Goal: Information Seeking & Learning: Learn about a topic

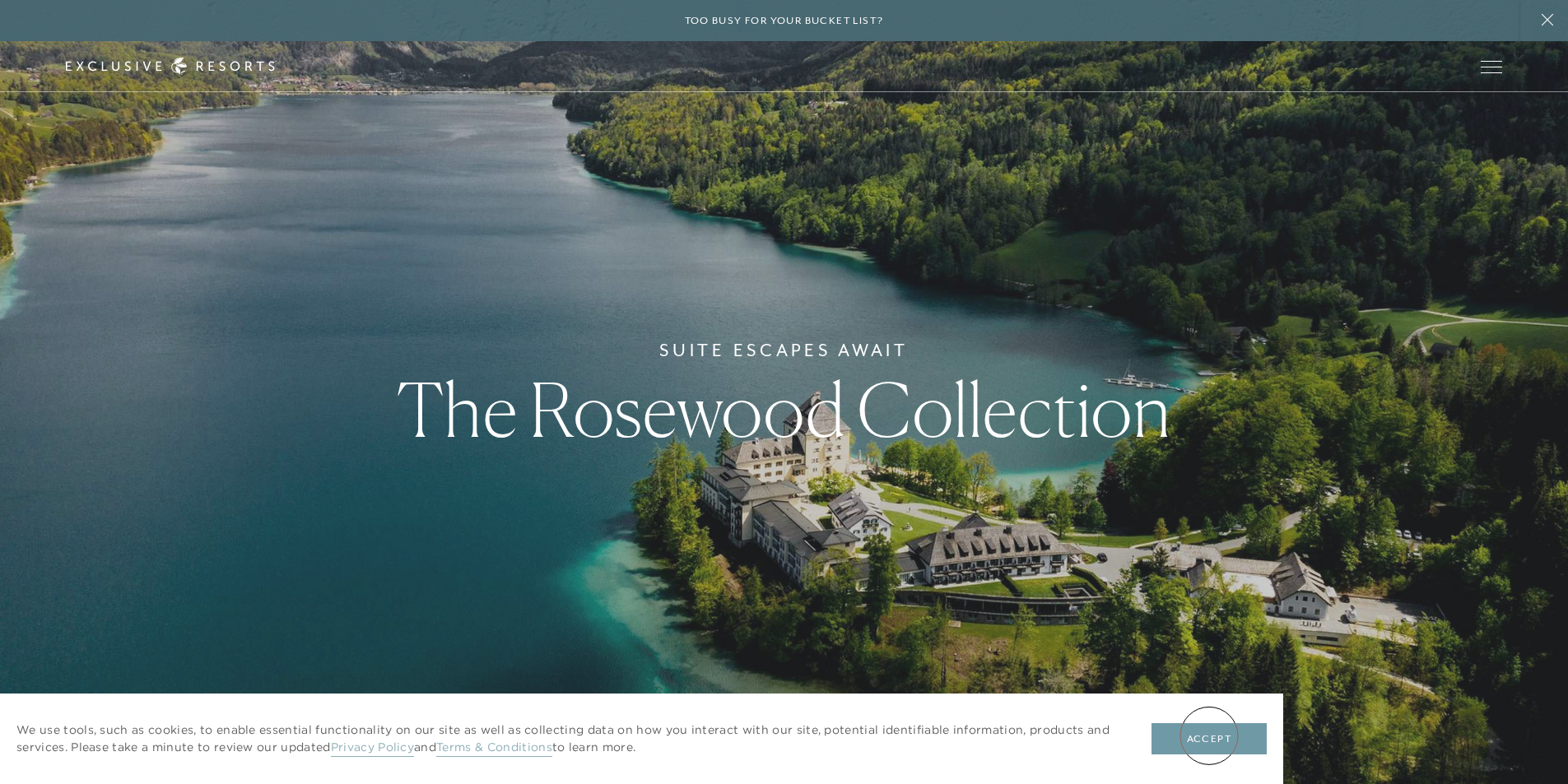
click at [1209, 736] on button "Accept" at bounding box center [1209, 738] width 116 height 31
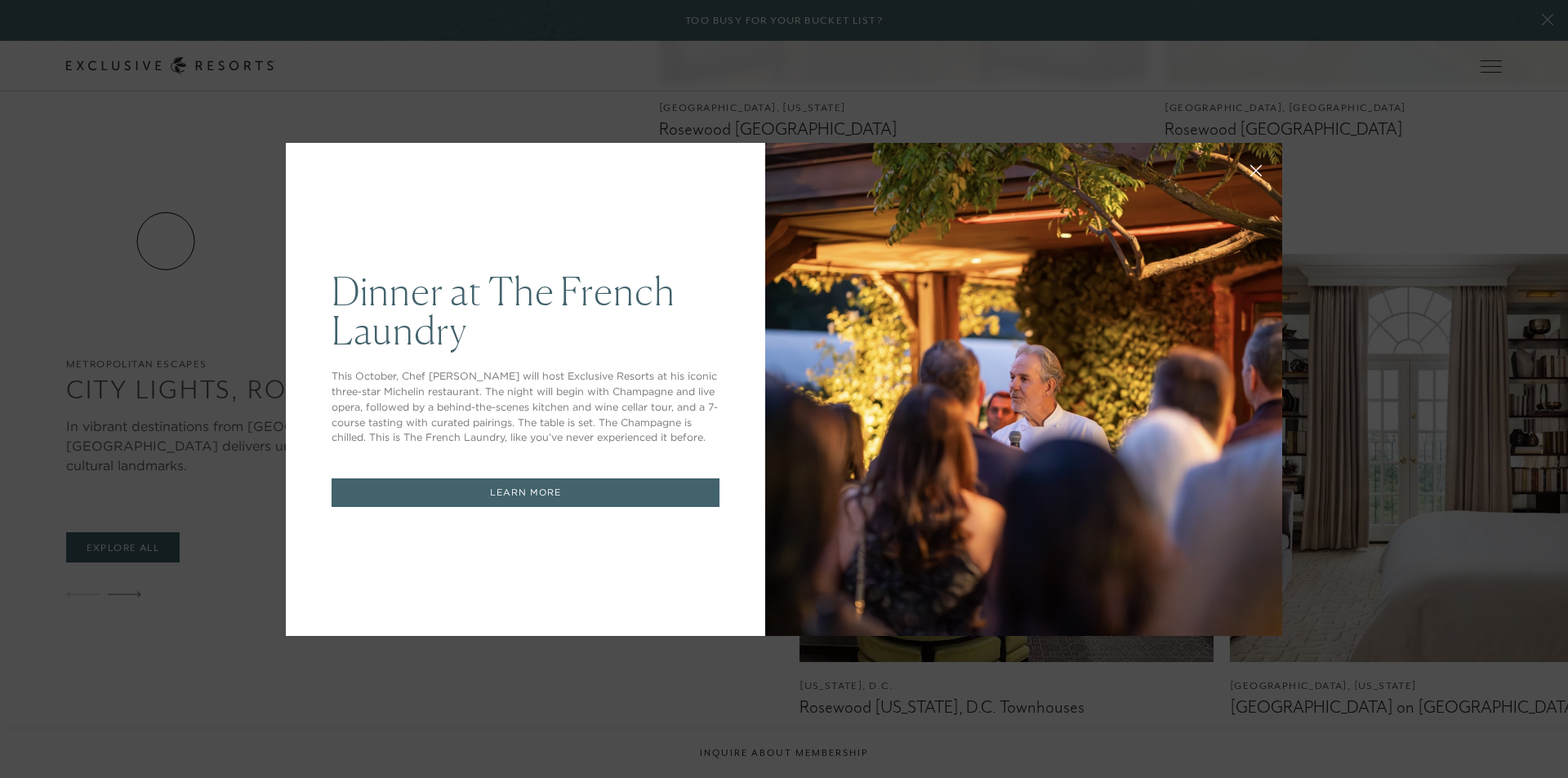
click at [1252, 169] on icon at bounding box center [1257, 170] width 11 height 11
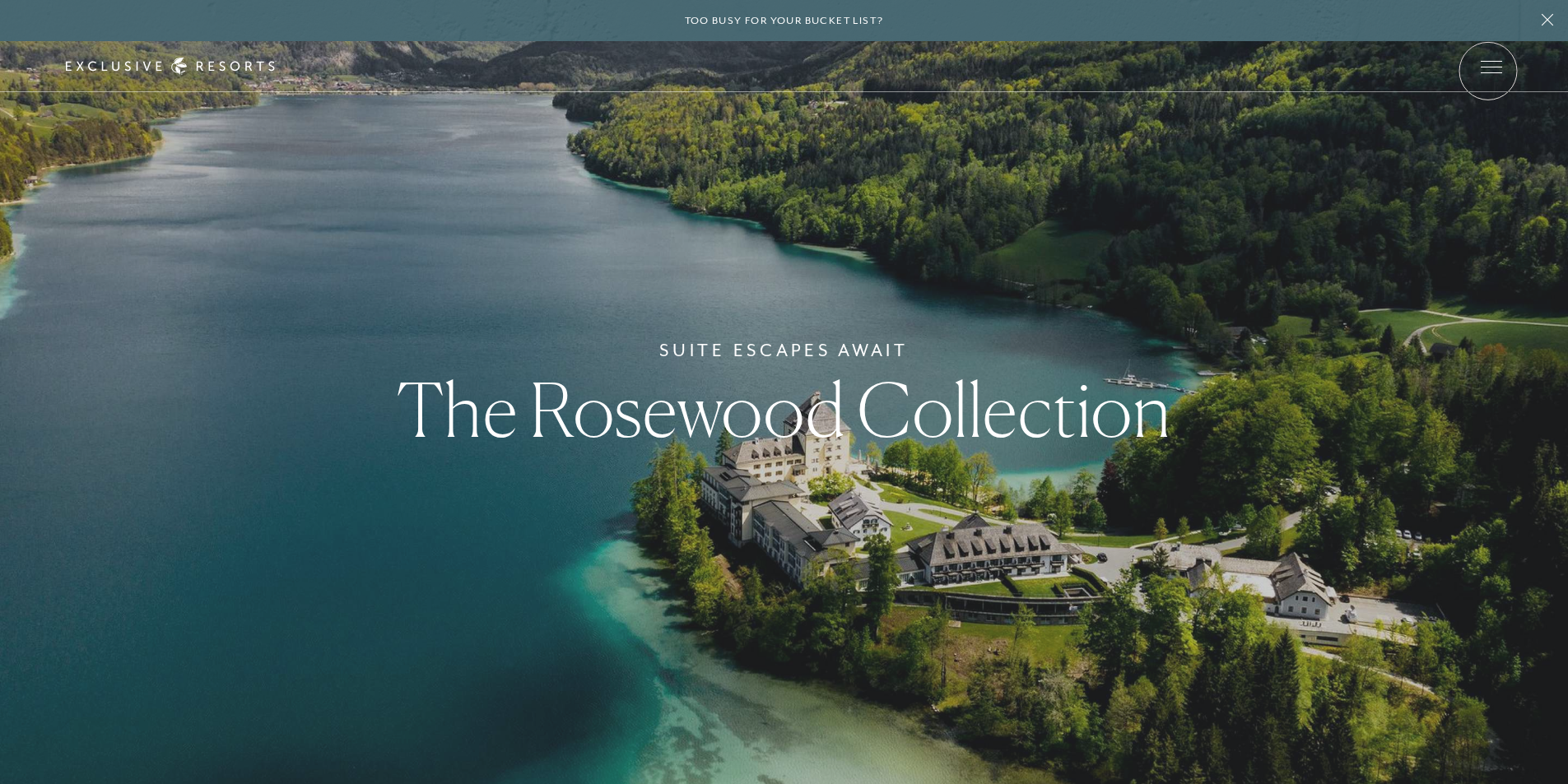
click at [1488, 71] on span "Open navigation" at bounding box center [1490, 67] width 21 height 12
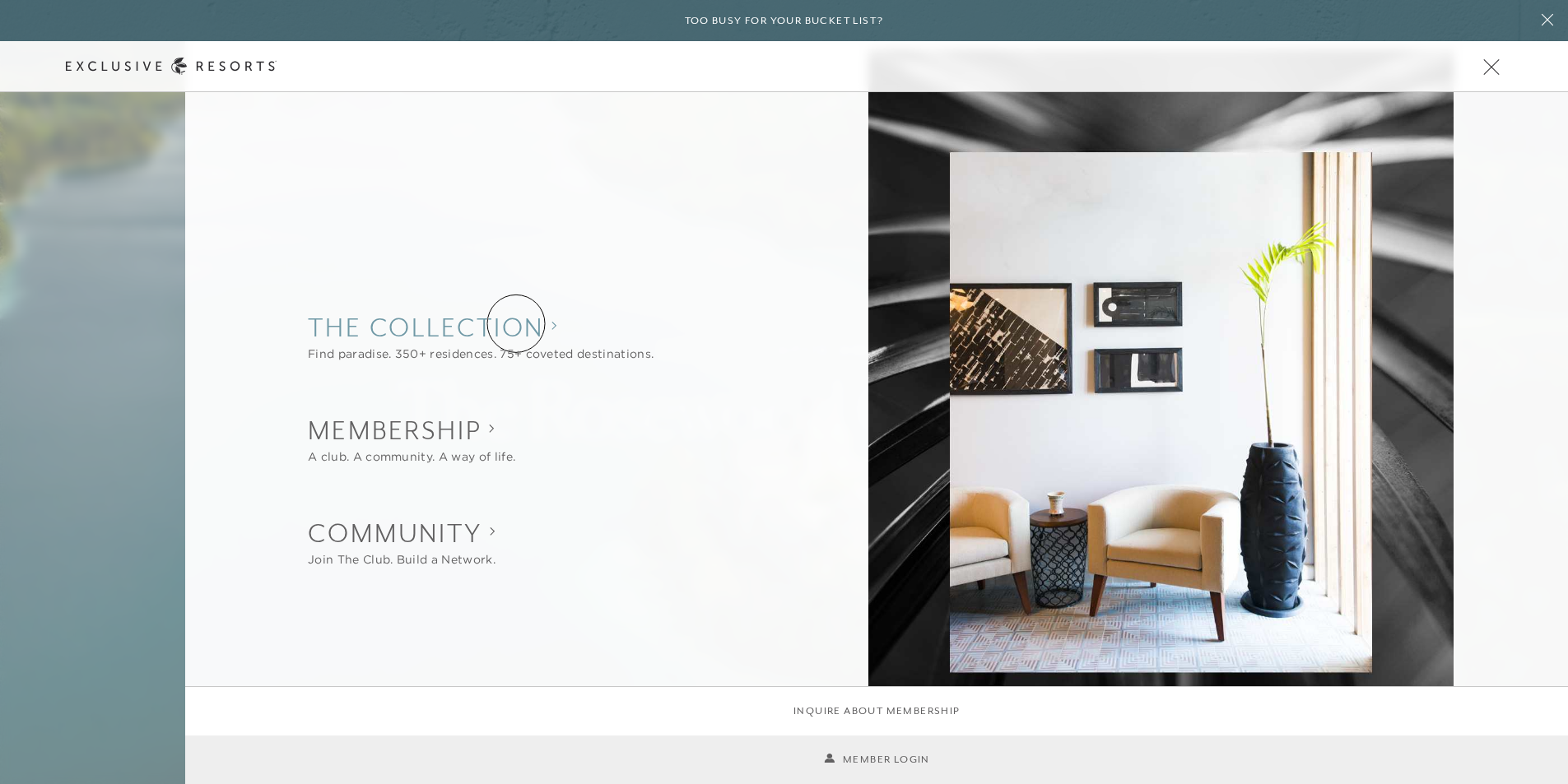
click at [516, 324] on collection "The Collection" at bounding box center [480, 328] width 346 height 36
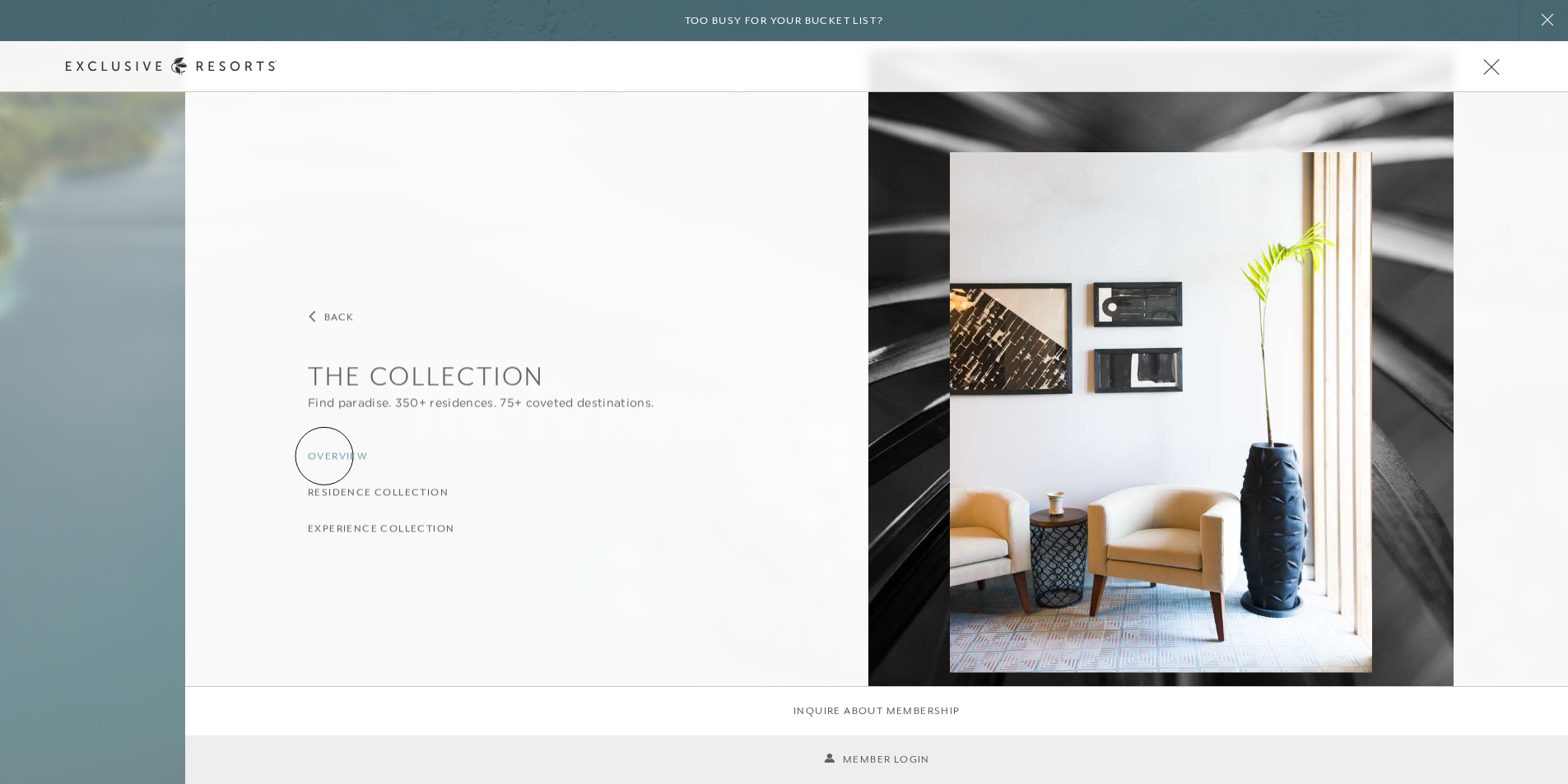
click at [325, 456] on h3 "Overview" at bounding box center [338, 456] width 60 height 16
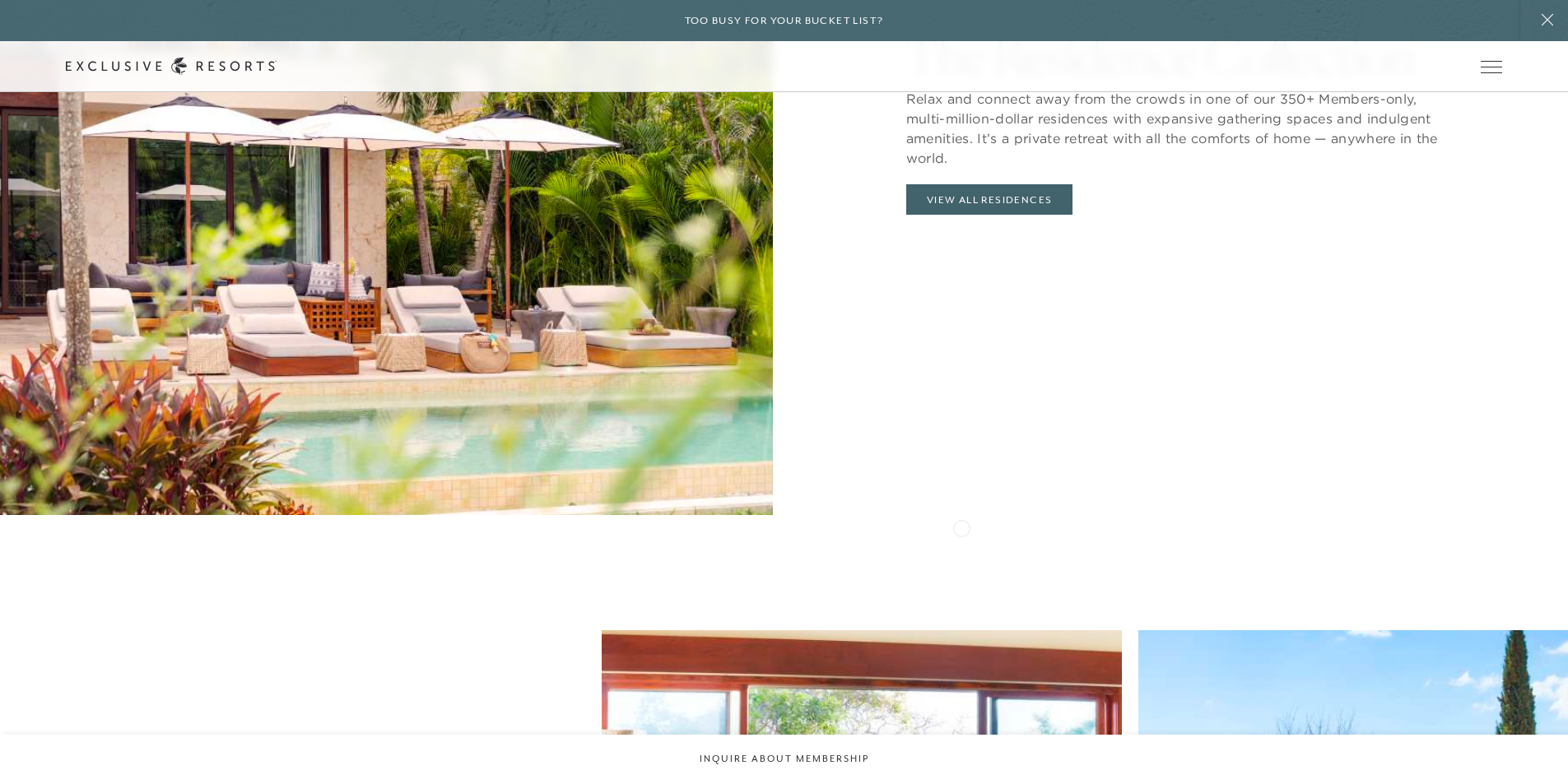
scroll to position [1811, 0]
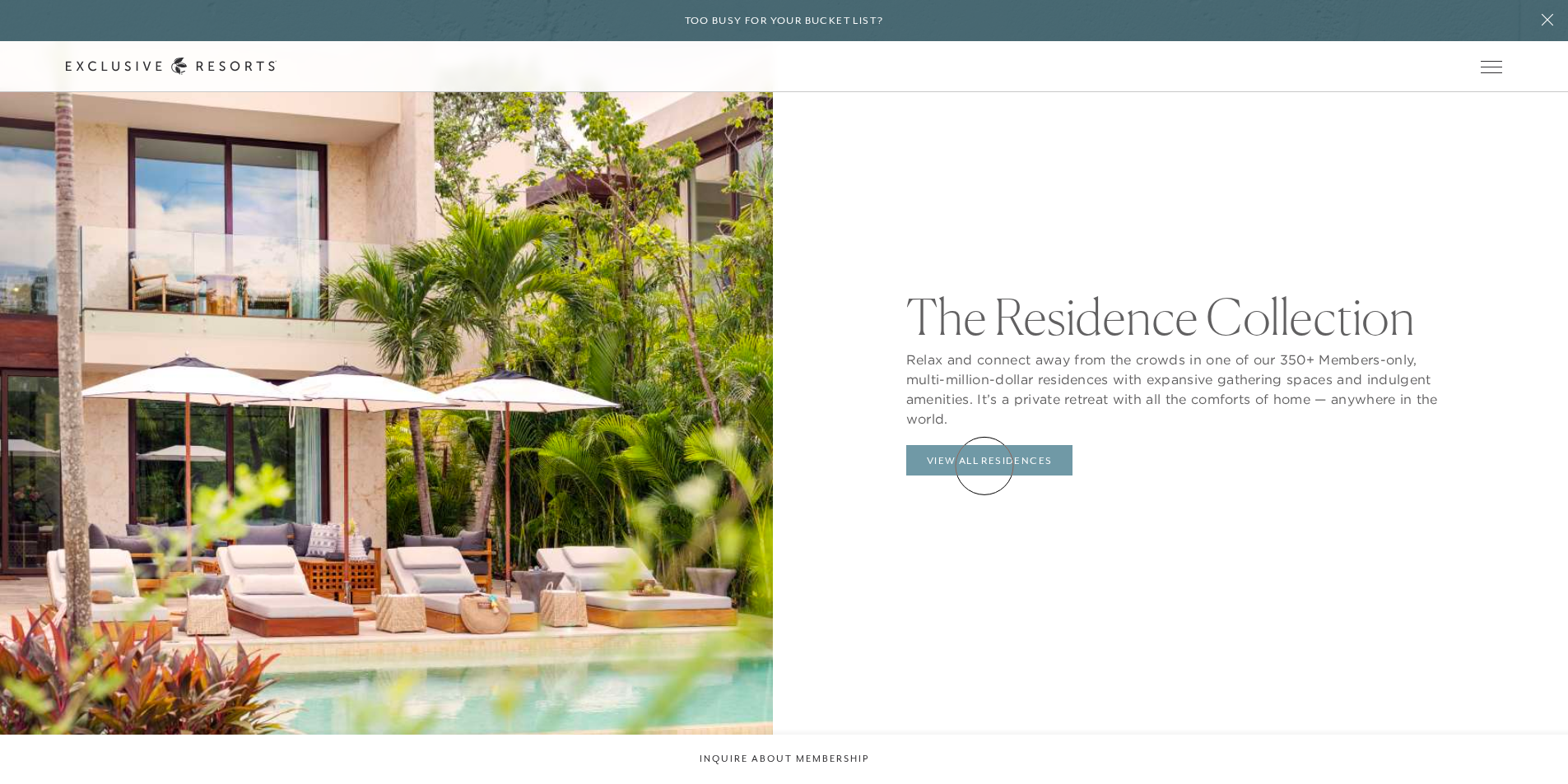
click at [984, 466] on link "View All Residences" at bounding box center [990, 460] width 167 height 31
